Goal: Task Accomplishment & Management: Use online tool/utility

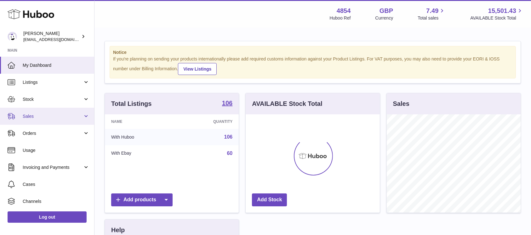
click at [55, 111] on link "Sales" at bounding box center [47, 116] width 94 height 17
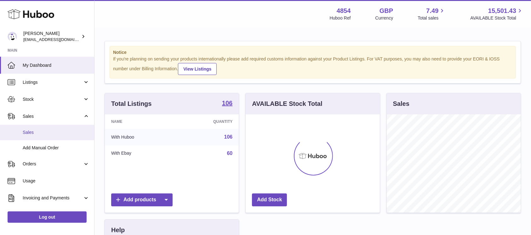
click at [53, 130] on span "Sales" at bounding box center [56, 132] width 67 height 6
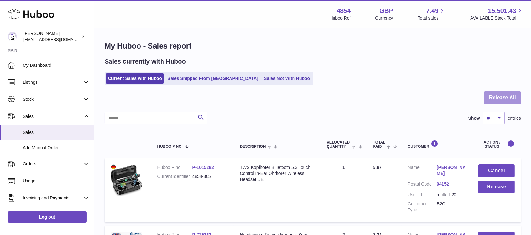
click at [512, 97] on button "Release All" at bounding box center [502, 97] width 37 height 13
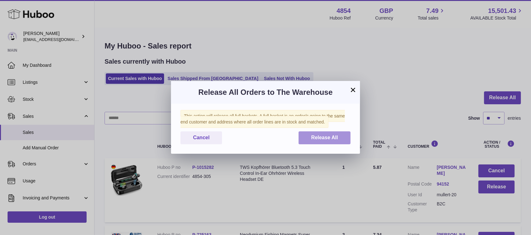
click at [300, 135] on button "Release All" at bounding box center [325, 137] width 52 height 13
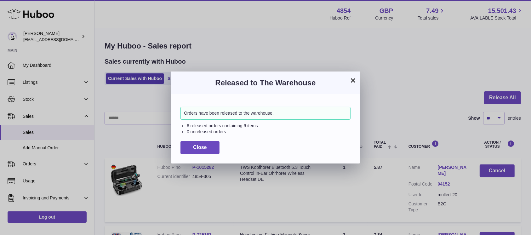
click at [191, 139] on div "Orders have been released to the warehouse. 6 released orders containing 6 item…" at bounding box center [265, 128] width 189 height 69
click at [193, 142] on button "Close" at bounding box center [199, 147] width 39 height 13
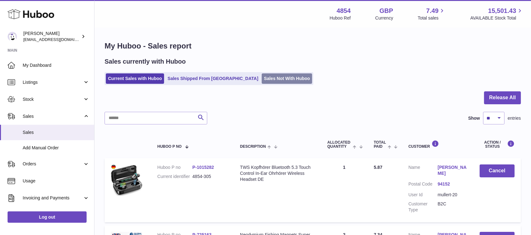
click at [262, 79] on link "Sales Not With Huboo" at bounding box center [287, 78] width 50 height 10
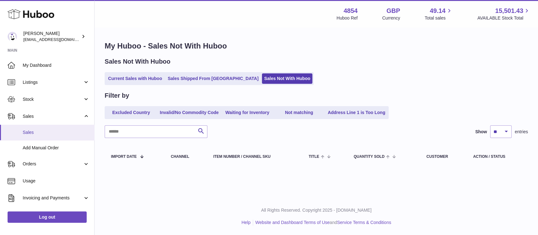
click at [56, 132] on span "Sales" at bounding box center [56, 132] width 67 height 6
